Goal: Information Seeking & Learning: Learn about a topic

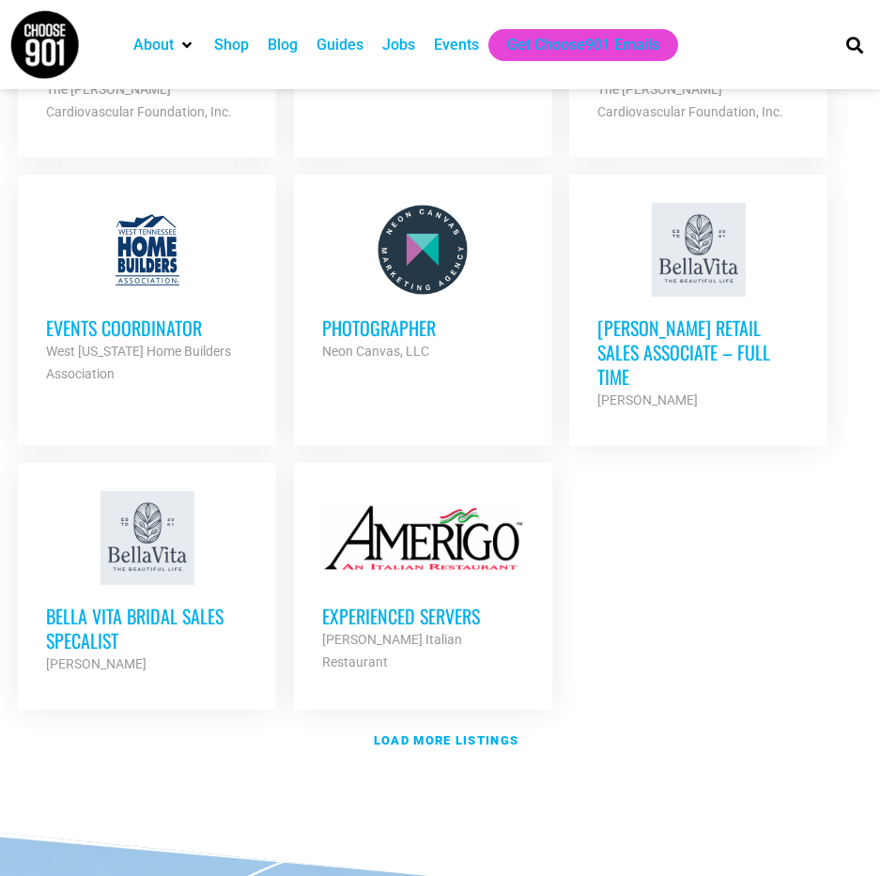
scroll to position [2254, 0]
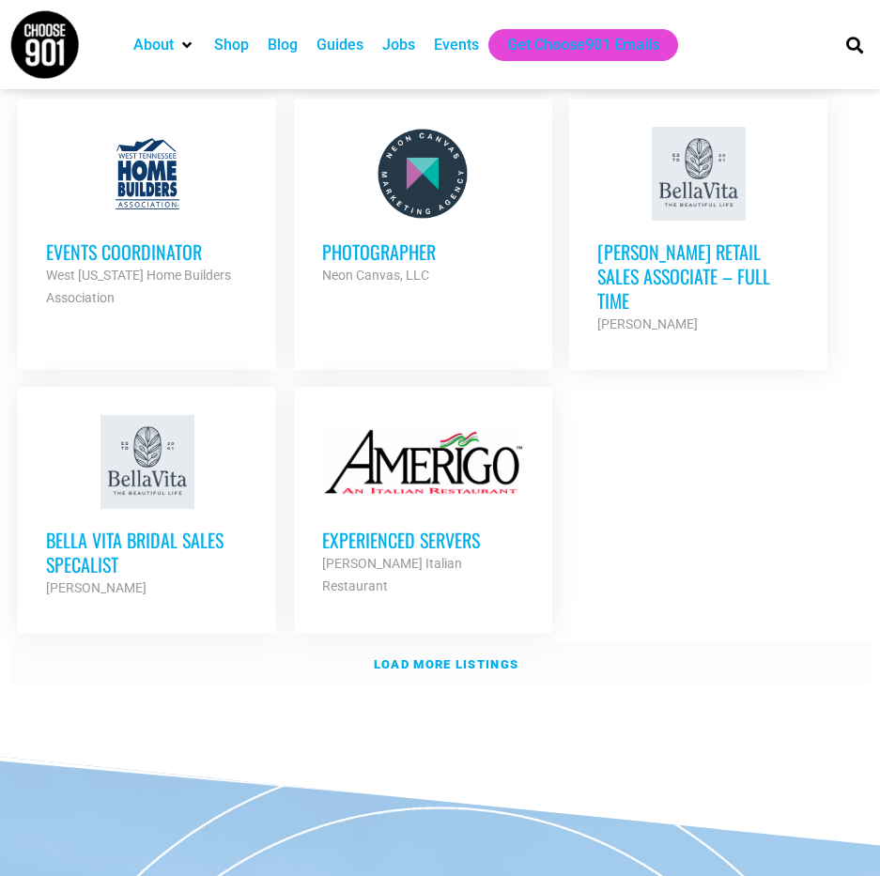
click at [484, 657] on strong "Load more listings" at bounding box center [446, 664] width 145 height 14
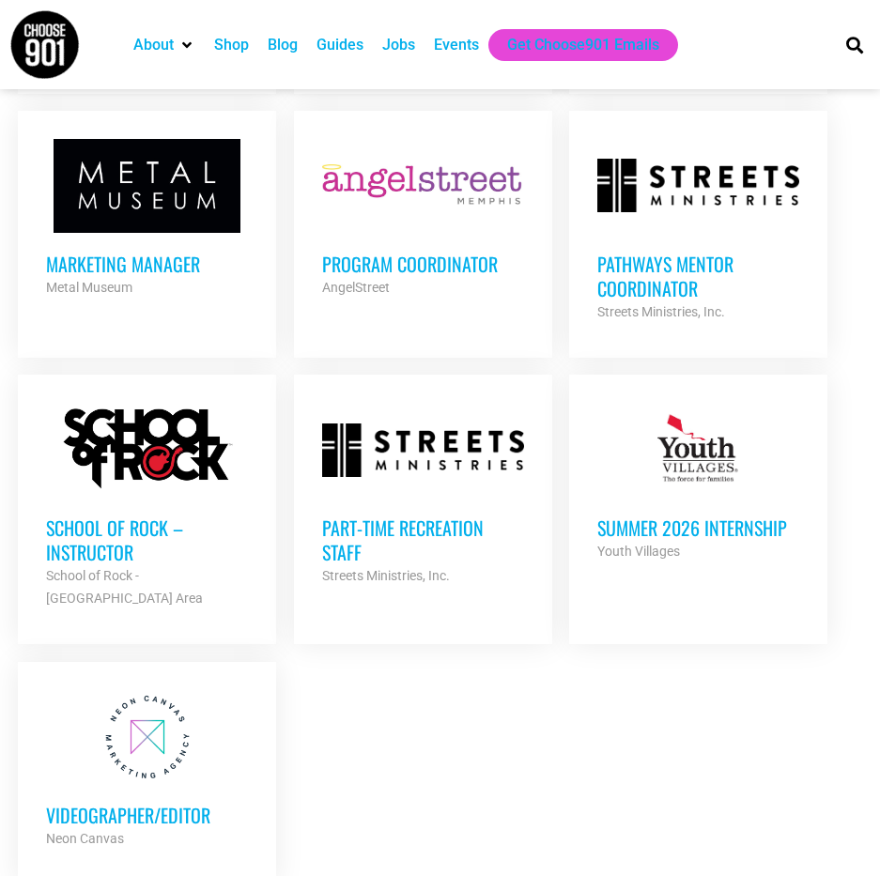
scroll to position [3944, 0]
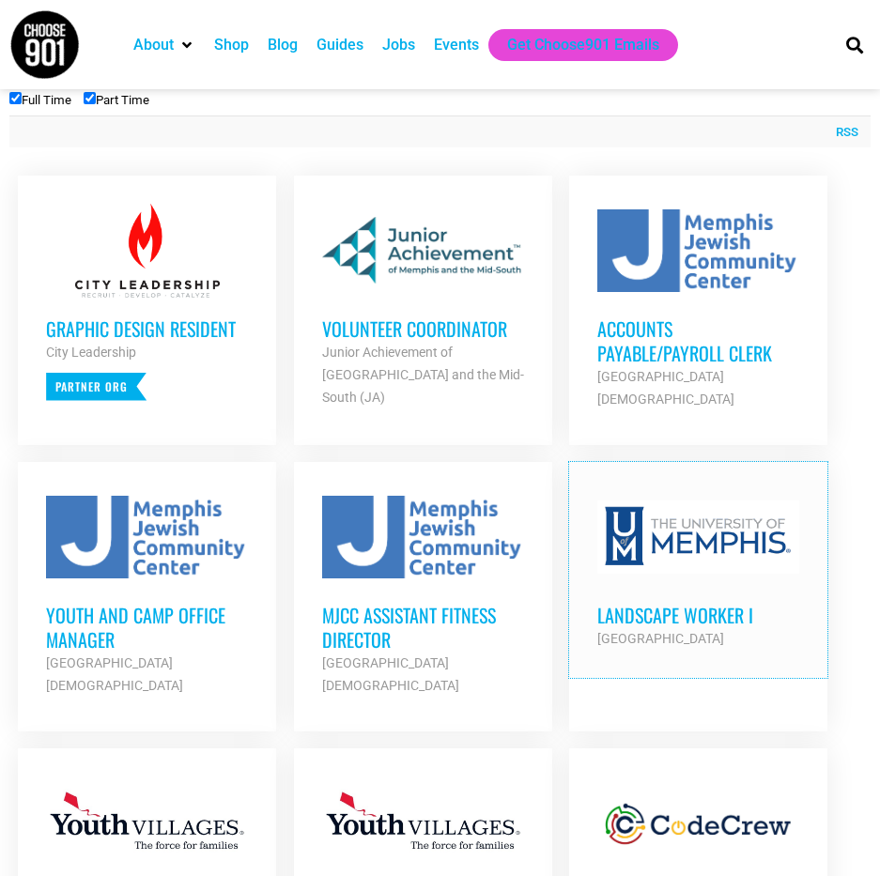
scroll to position [563, 0]
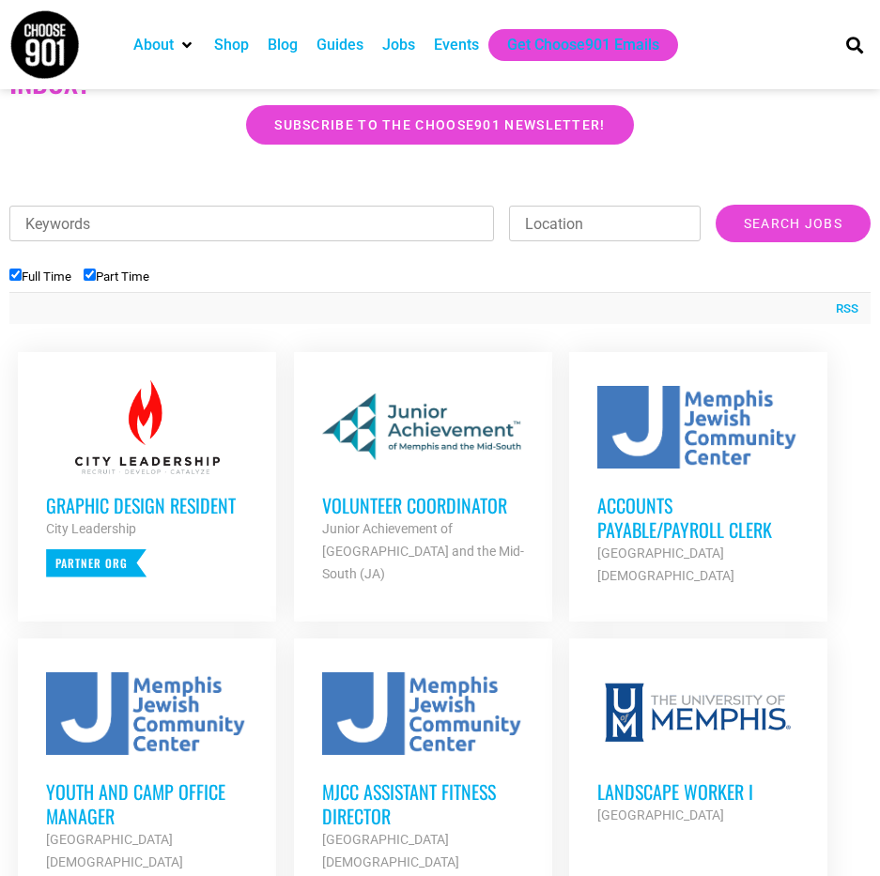
click at [450, 500] on h3 "Volunteer Coordinator" at bounding box center [423, 505] width 202 height 24
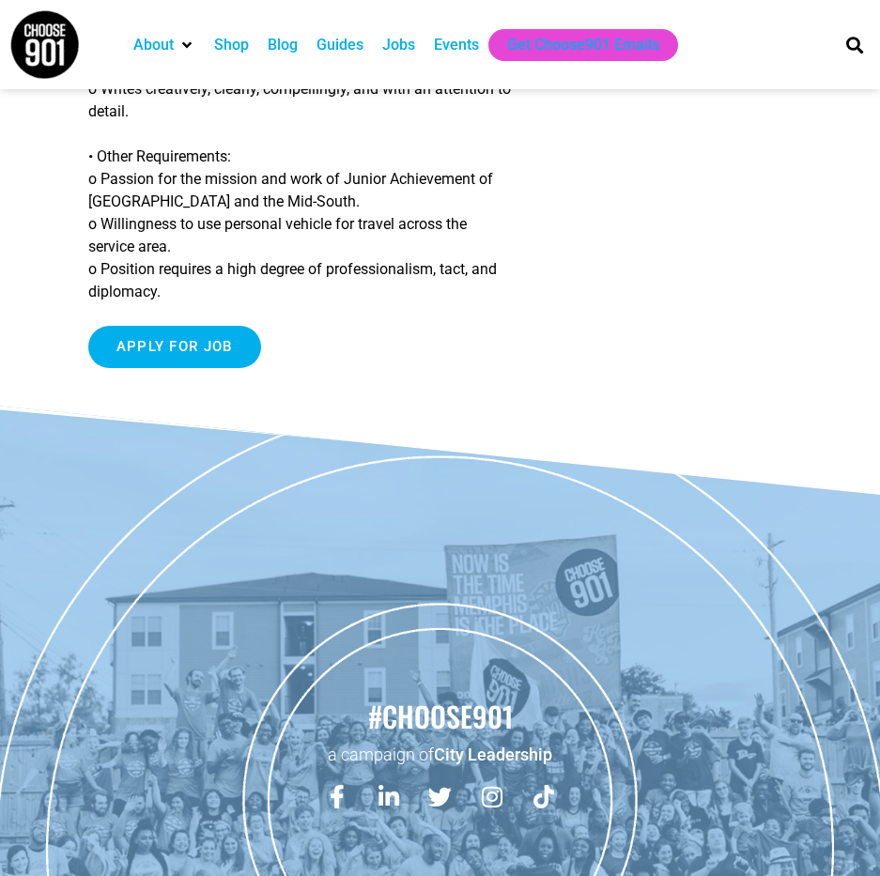
scroll to position [2721, 0]
